Goal: Task Accomplishment & Management: Use online tool/utility

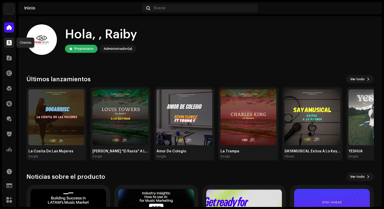
click at [9, 41] on span at bounding box center [9, 43] width 5 height 4
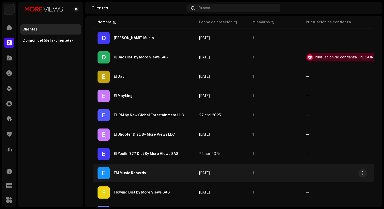
click at [141, 177] on div "E EM Music Records" at bounding box center [143, 173] width 93 height 12
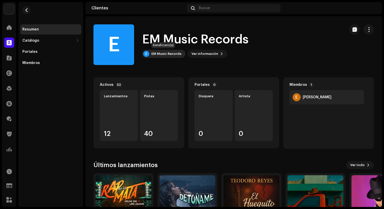
click at [162, 53] on div "EM Music Records" at bounding box center [166, 54] width 30 height 4
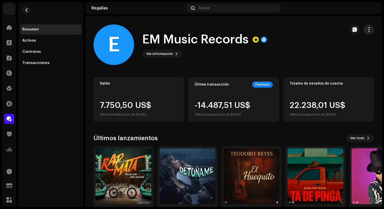
click at [367, 30] on span "button" at bounding box center [368, 29] width 5 height 4
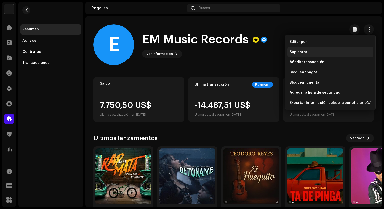
click at [319, 52] on div "Suplantar" at bounding box center [330, 52] width 82 height 4
